Goal: Find specific page/section: Find specific page/section

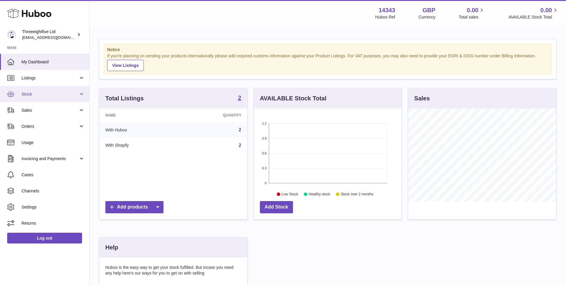
scroll to position [93, 148]
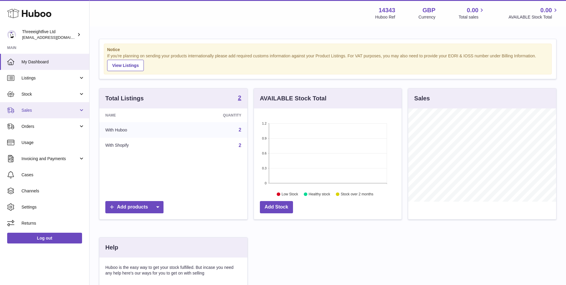
click at [49, 114] on link "Sales" at bounding box center [44, 110] width 89 height 16
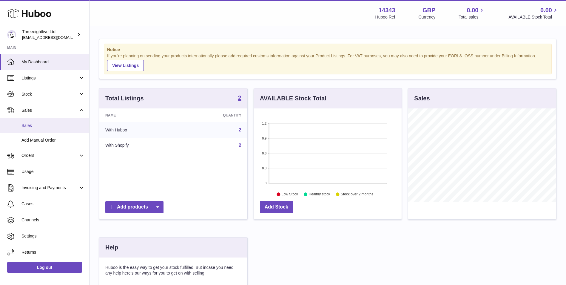
click at [58, 127] on span "Sales" at bounding box center [52, 126] width 63 height 6
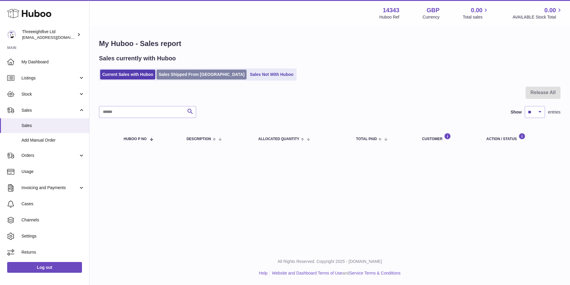
click at [200, 75] on link "Sales Shipped From Huboo" at bounding box center [202, 75] width 90 height 10
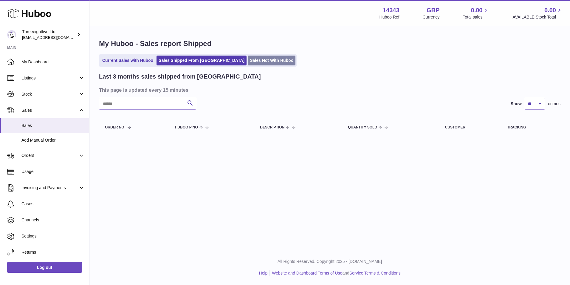
click at [252, 57] on link "Sales Not With Huboo" at bounding box center [272, 60] width 48 height 10
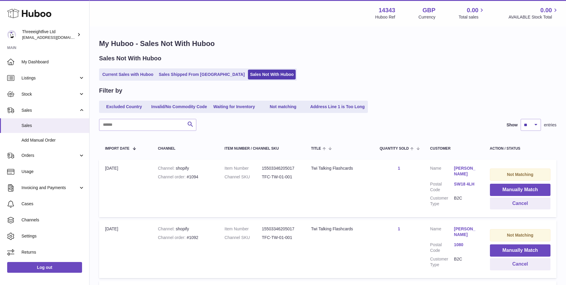
scroll to position [149, 0]
